Goal: Task Accomplishment & Management: Use online tool/utility

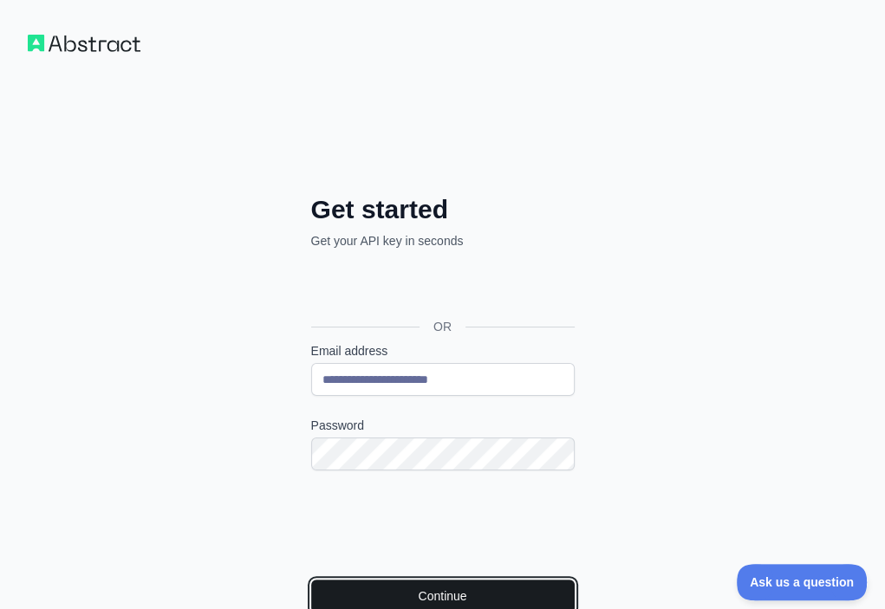
click at [328, 580] on button "Continue" at bounding box center [442, 596] width 263 height 33
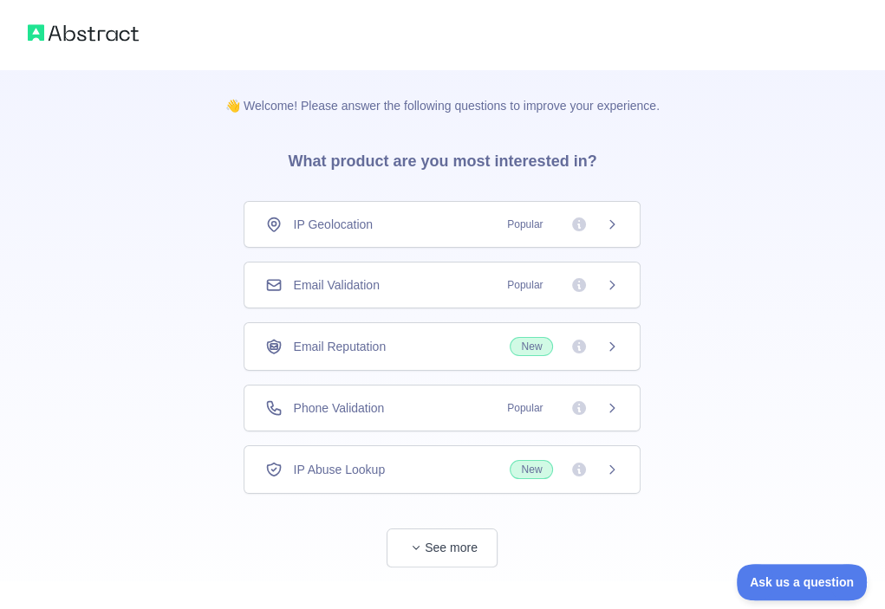
click at [444, 286] on div "Email Validation Popular" at bounding box center [441, 284] width 353 height 17
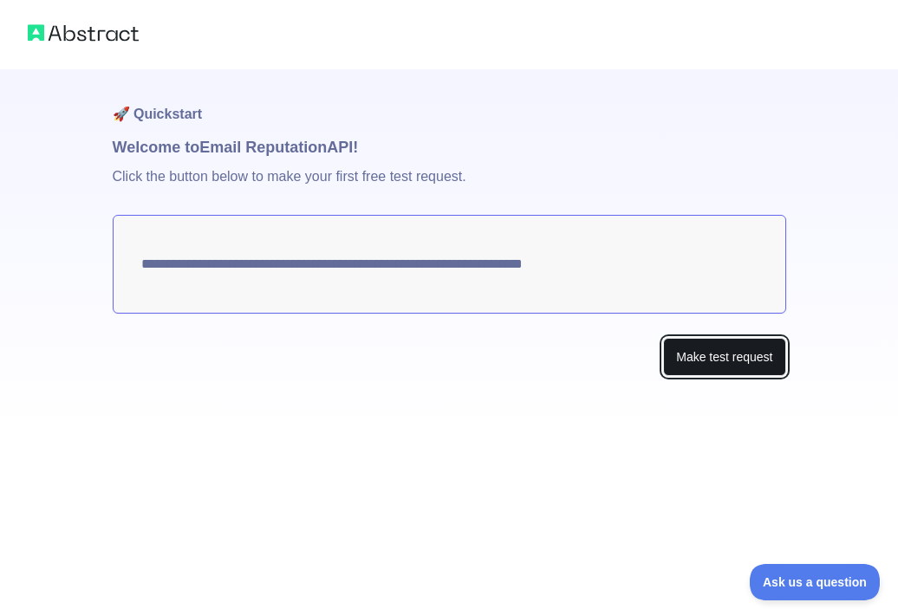
click at [732, 360] on button "Make test request" at bounding box center [724, 357] width 122 height 39
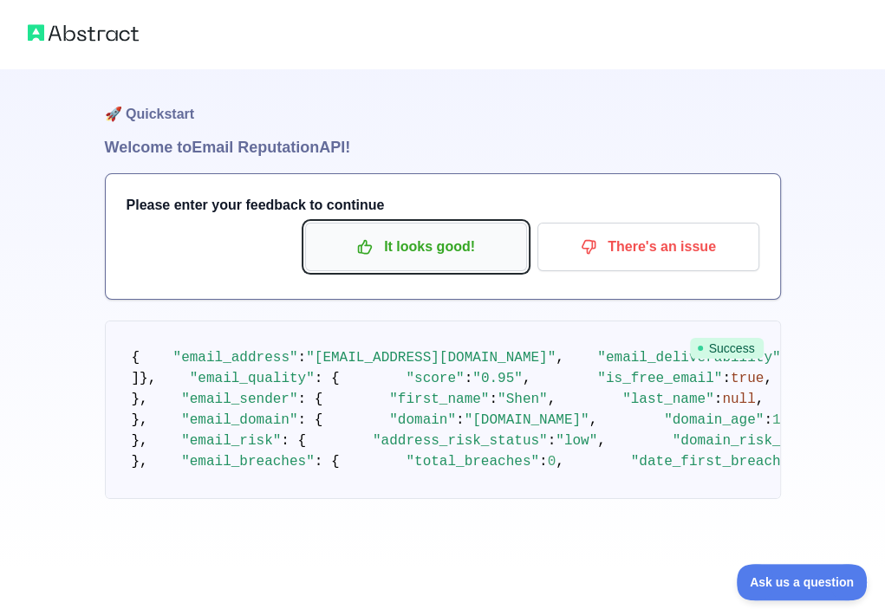
click at [450, 254] on p "It looks good!" at bounding box center [416, 246] width 196 height 29
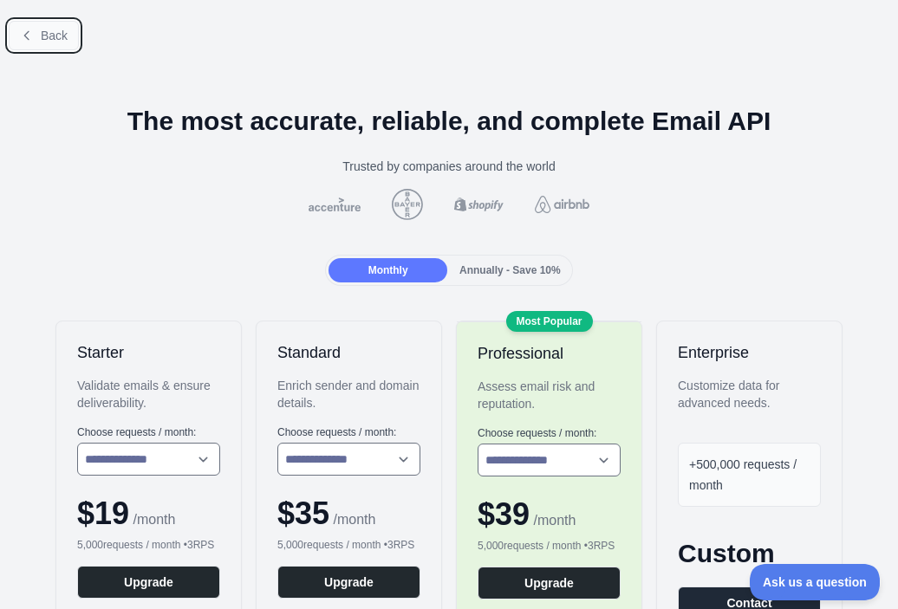
click at [33, 37] on icon at bounding box center [27, 36] width 14 height 14
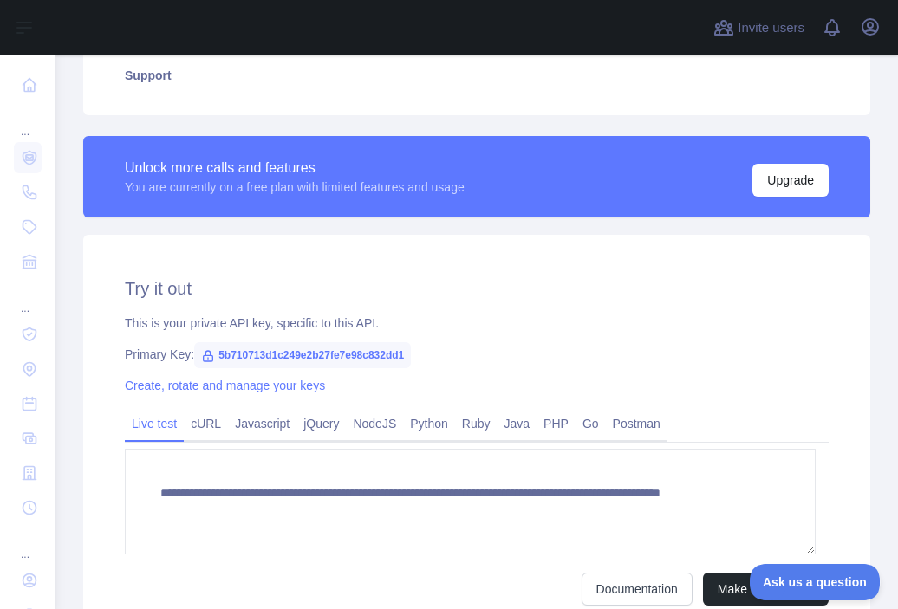
scroll to position [433, 0]
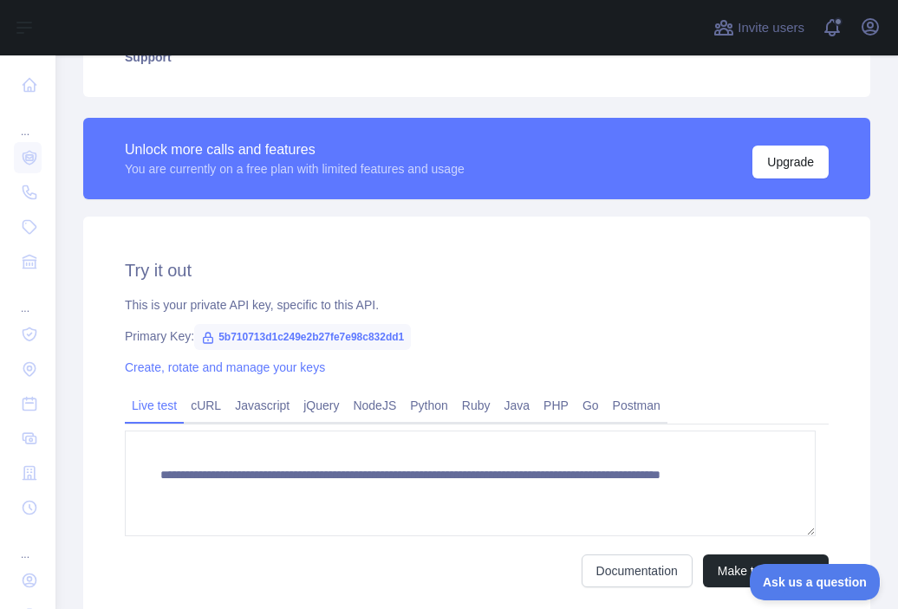
click at [344, 334] on span "5b710713d1c249e2b27fe7e98c832dd1" at bounding box center [302, 337] width 217 height 26
copy span "5b710713d1c249e2b27fe7e98c832dd1"
